Goal: Task Accomplishment & Management: Use online tool/utility

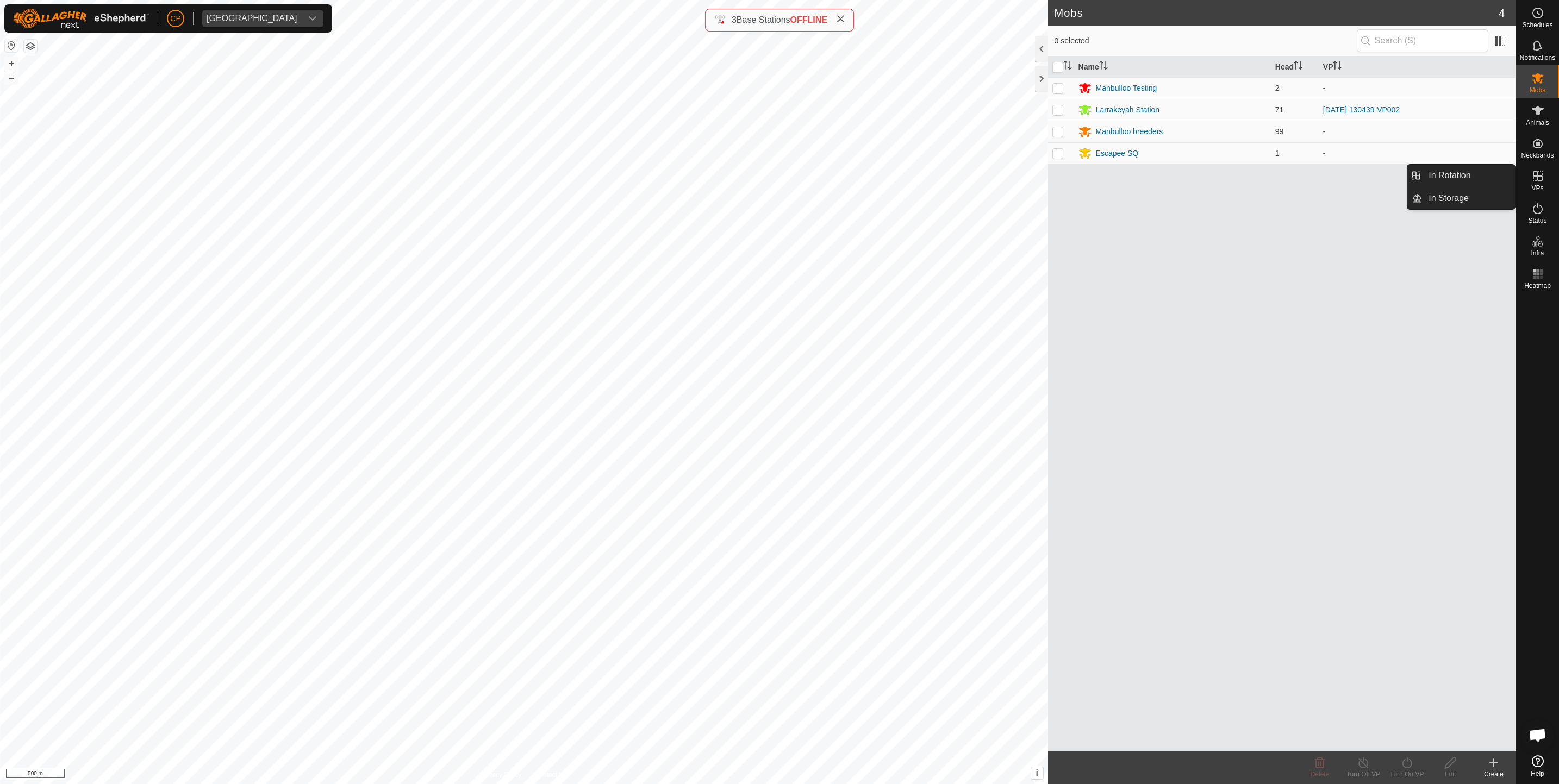
click at [1533, 178] on icon at bounding box center [1538, 176] width 13 height 13
click at [1487, 174] on link "In Rotation" at bounding box center [1468, 176] width 93 height 22
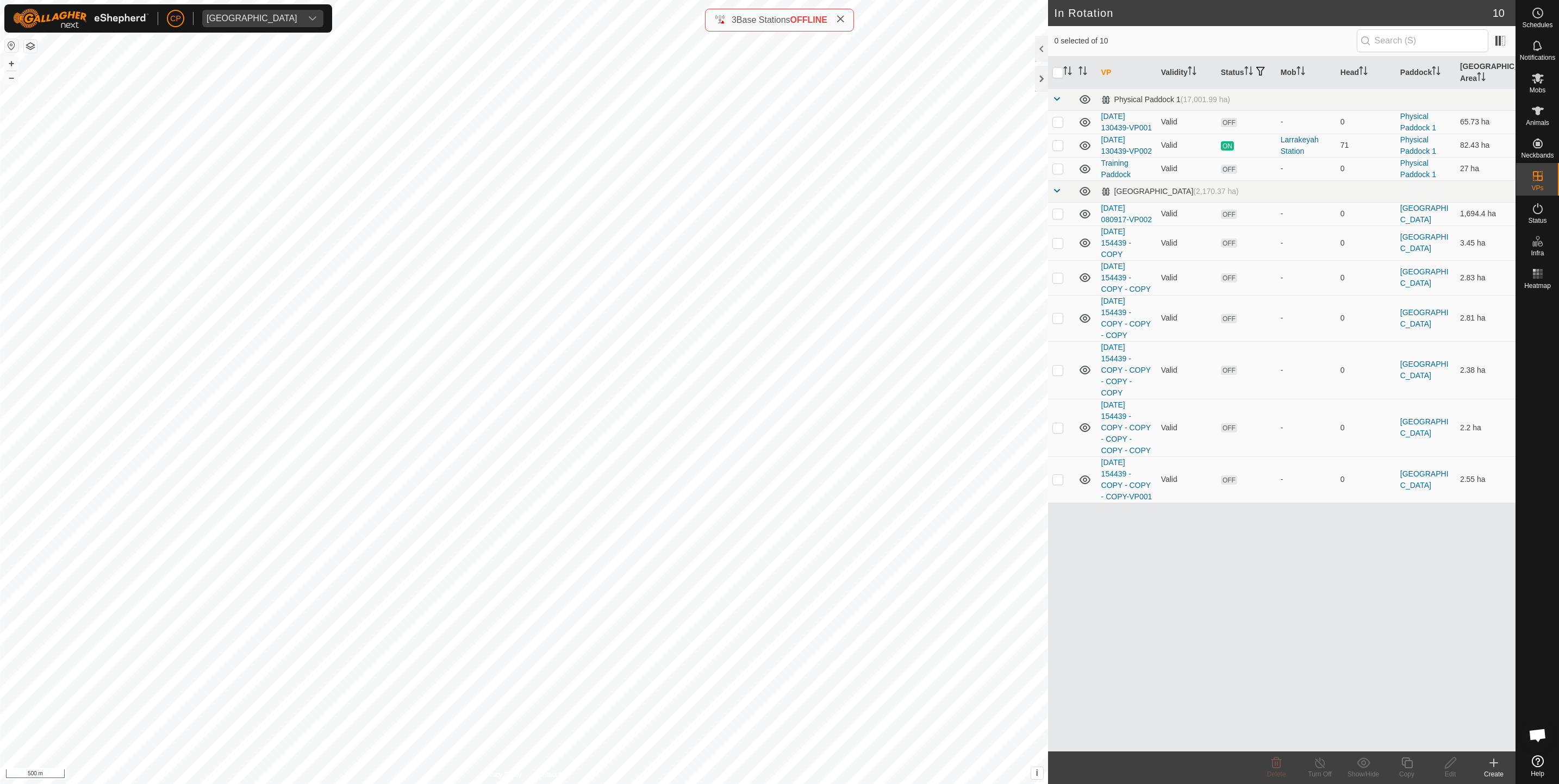
click at [1491, 770] on div "Create" at bounding box center [1493, 775] width 43 height 10
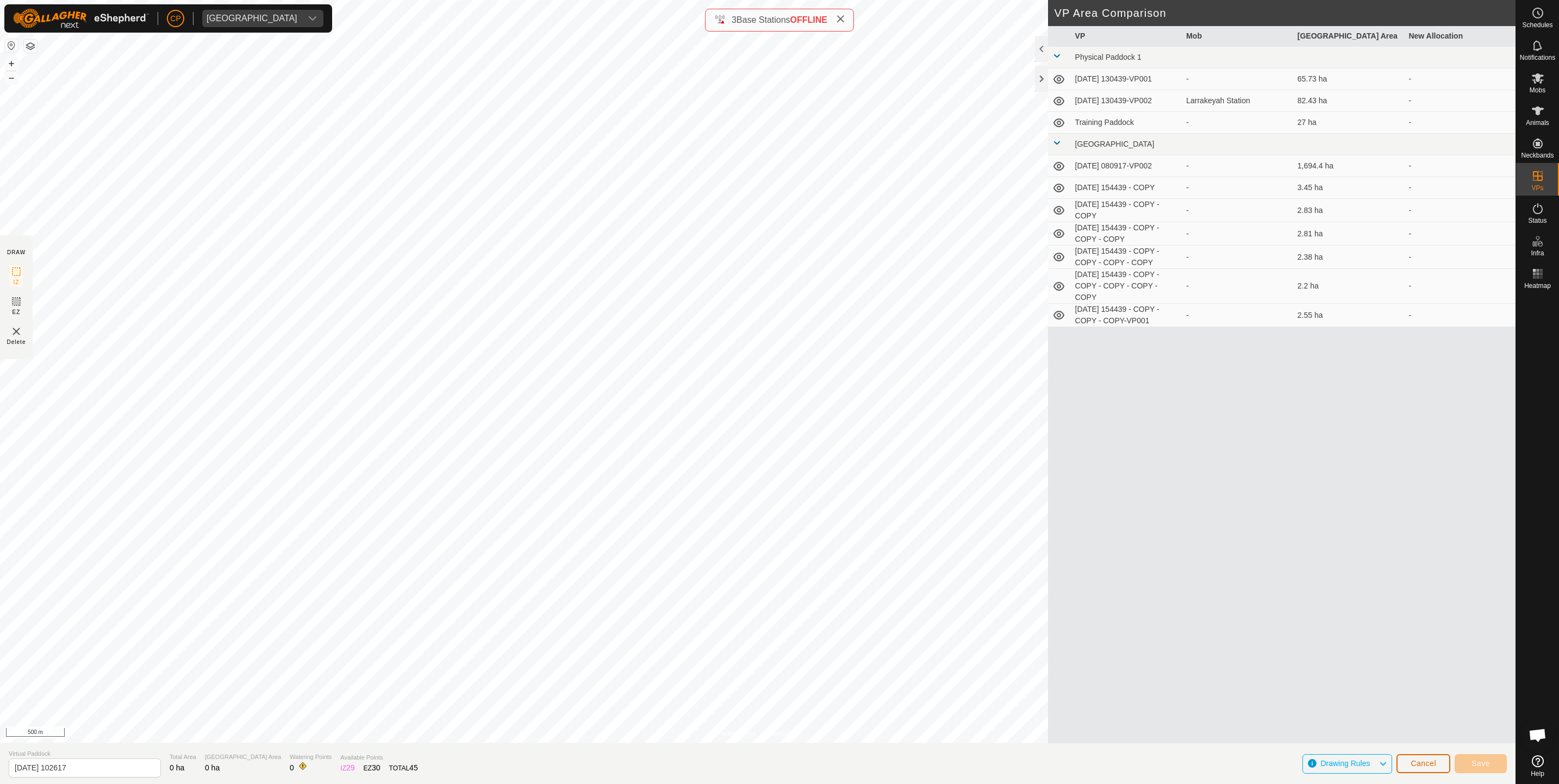
click at [1418, 760] on span "Cancel" at bounding box center [1423, 763] width 26 height 9
